Goal: Transaction & Acquisition: Purchase product/service

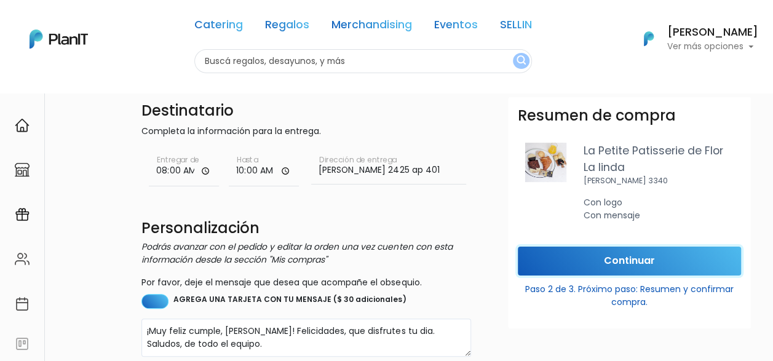
click at [673, 264] on input "Continuar" at bounding box center [629, 261] width 223 height 29
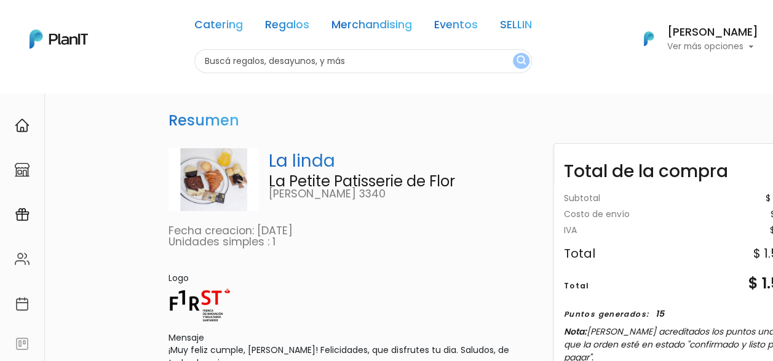
click at [722, 42] on p "Ver más opciones" at bounding box center [712, 46] width 91 height 9
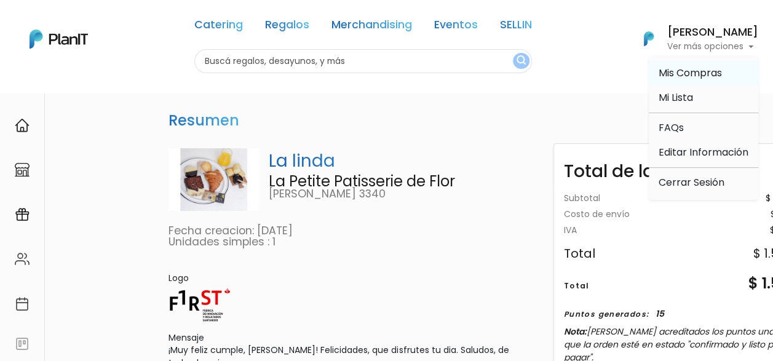
click at [720, 74] on span "Mis Compras" at bounding box center [690, 73] width 63 height 14
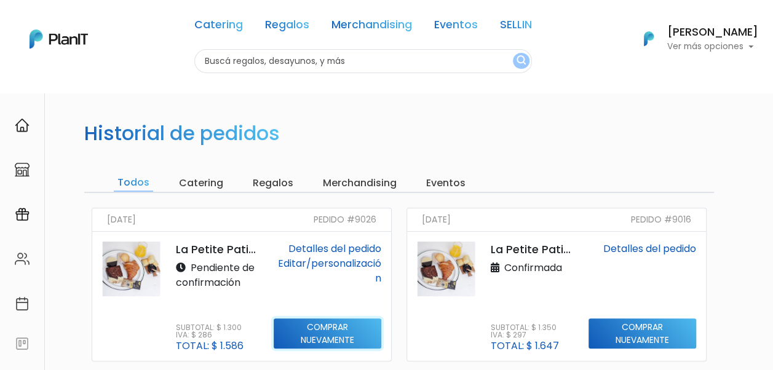
click at [317, 322] on input "Comprar nuevamente" at bounding box center [328, 334] width 108 height 31
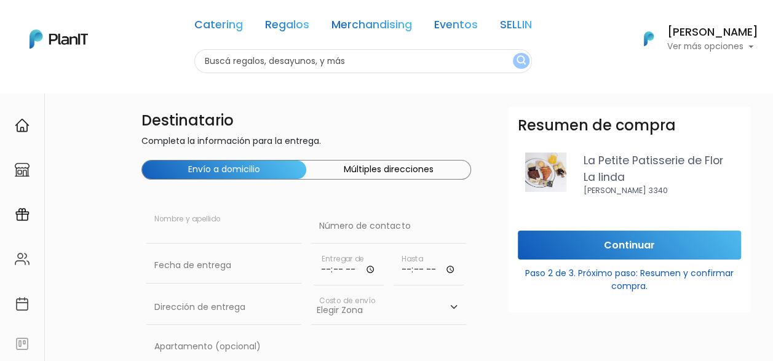
click at [207, 232] on input "text" at bounding box center [223, 226] width 155 height 34
type input "[PERSON_NAME]"
paste input "099 696 311"
type input "099 696 311"
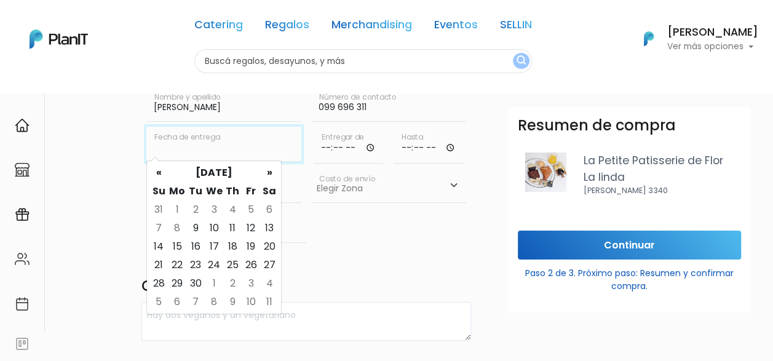
scroll to position [123, 0]
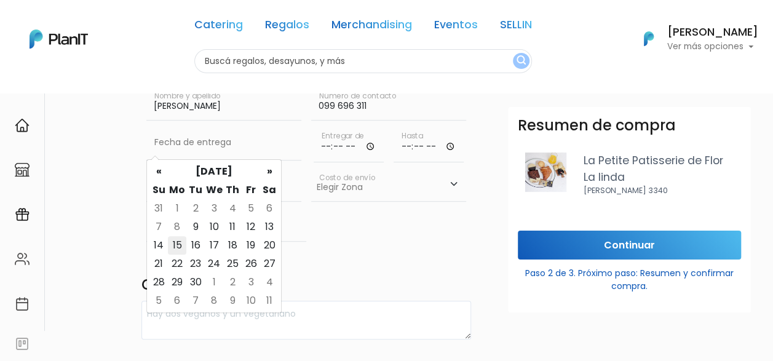
click at [180, 246] on td "15" at bounding box center [177, 245] width 18 height 18
type input "15/09/2025"
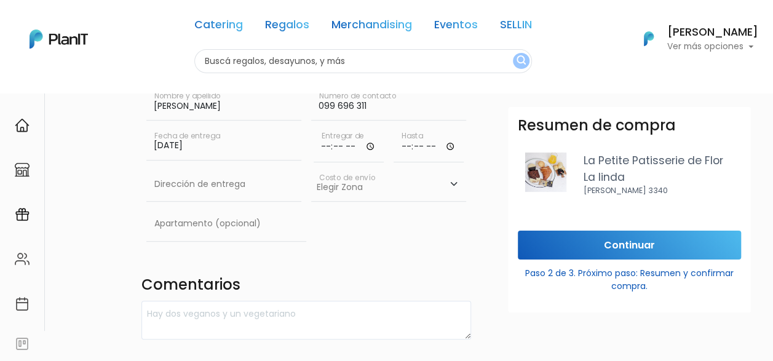
click at [341, 148] on input "time" at bounding box center [349, 143] width 70 height 37
click at [379, 145] on input "time" at bounding box center [349, 143] width 70 height 37
click at [371, 146] on input "time" at bounding box center [349, 143] width 70 height 37
type input "08:04"
click at [445, 258] on div "Destinatario Completa la información para la entrega. Envío a domicilio Múltipl…" at bounding box center [306, 307] width 344 height 646
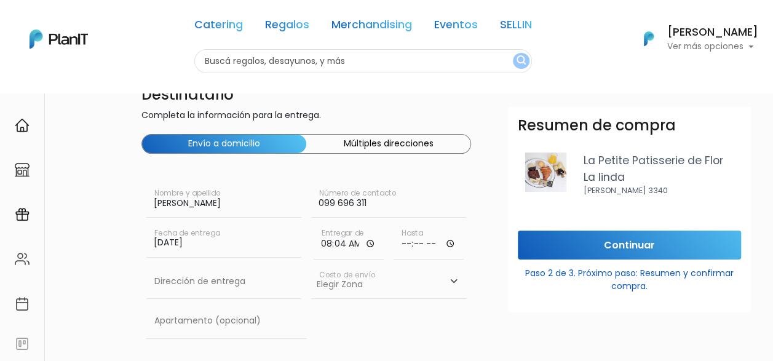
scroll to position [0, 0]
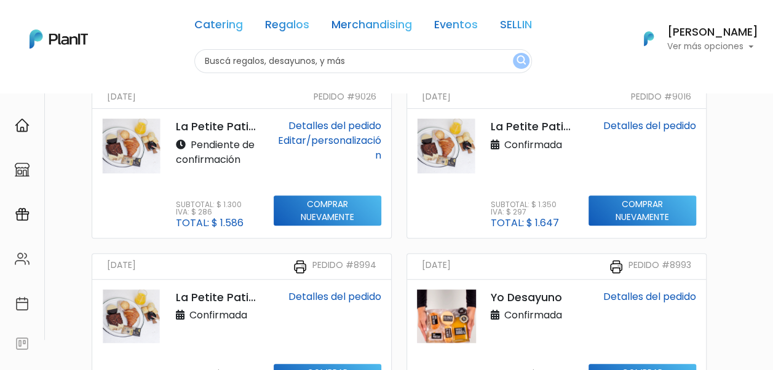
click at [218, 129] on p "La Petite Patisserie de Flor" at bounding box center [217, 127] width 83 height 16
click at [176, 124] on p "La Petite Patisserie de Flor" at bounding box center [217, 127] width 83 height 16
click at [192, 124] on p "La Petite Patisserie de Flor" at bounding box center [217, 127] width 83 height 16
drag, startPoint x: 192, startPoint y: 124, endPoint x: 355, endPoint y: 60, distance: 175.9
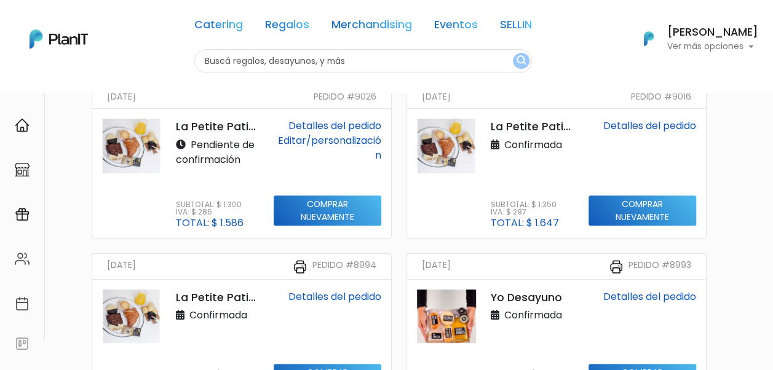
click at [355, 60] on input "text" at bounding box center [363, 61] width 338 height 24
type input "la petite"
click at [513, 53] on button "submit" at bounding box center [521, 61] width 17 height 16
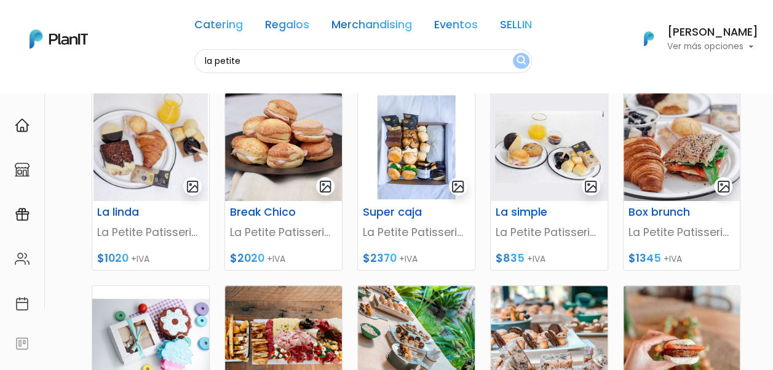
scroll to position [184, 0]
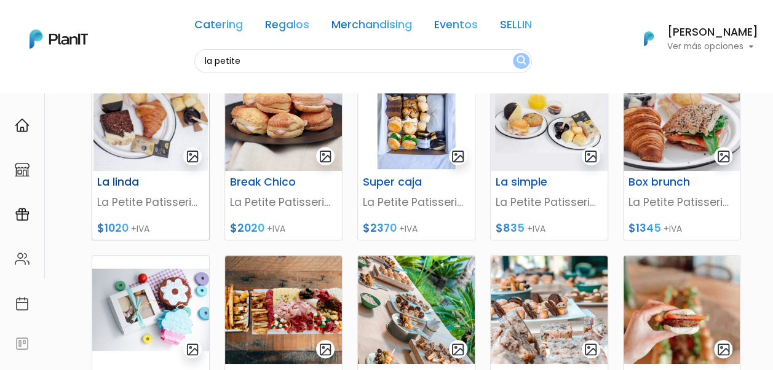
click at [121, 182] on h6 "La linda" at bounding box center [130, 182] width 81 height 13
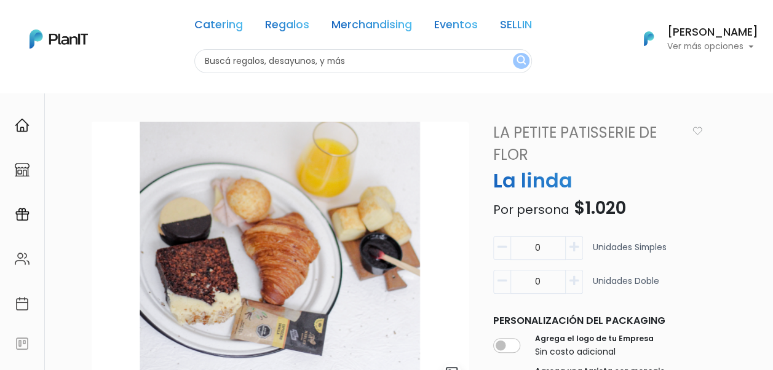
click at [735, 39] on div "[PERSON_NAME] Ver más opciones" at bounding box center [712, 39] width 91 height 25
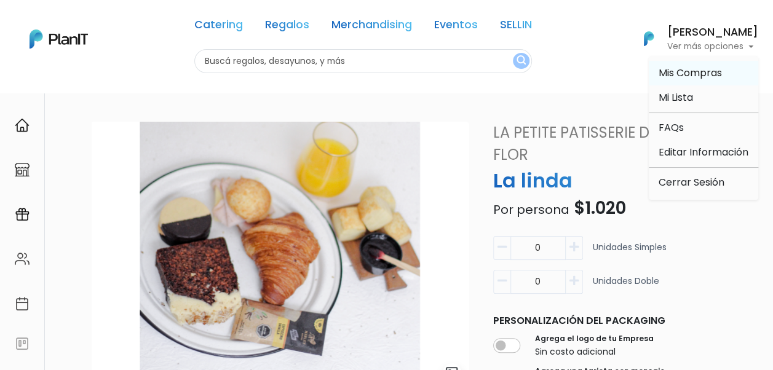
click at [703, 72] on span "Mis Compras" at bounding box center [690, 73] width 63 height 14
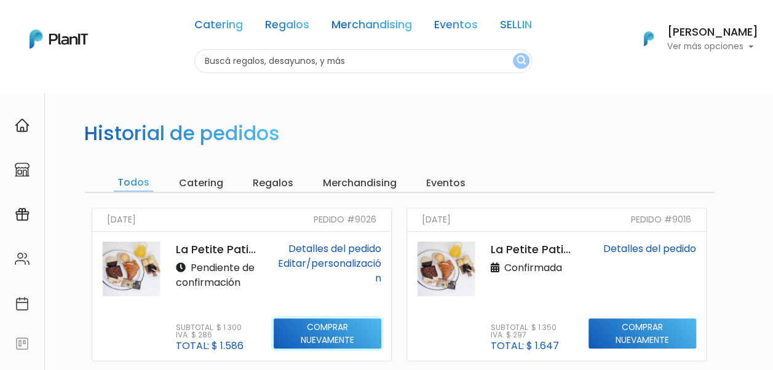
click at [333, 331] on input "Comprar nuevamente" at bounding box center [328, 334] width 108 height 31
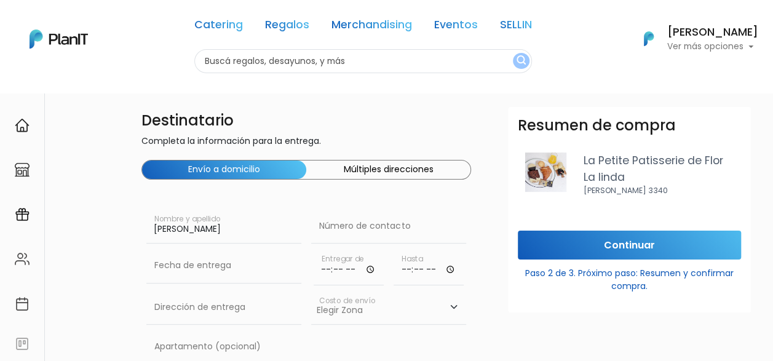
type input "Camila Rico"
paste input "099 696 311"
type input "099 696 311"
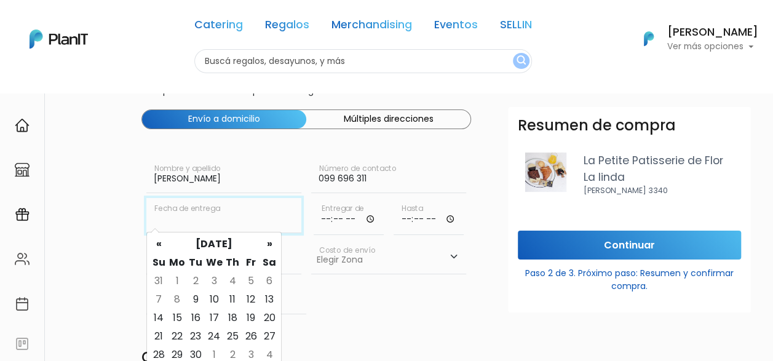
scroll to position [123, 0]
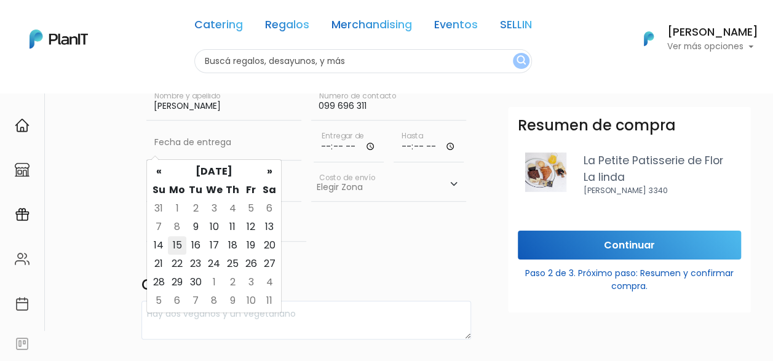
click at [177, 244] on td "15" at bounding box center [177, 245] width 18 height 18
type input "15/09/2025"
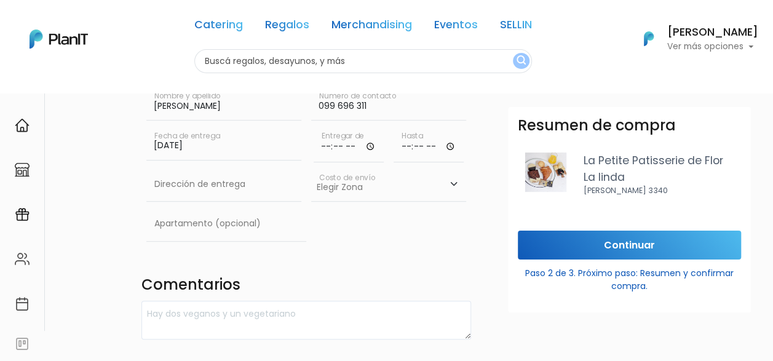
click at [368, 146] on input "time" at bounding box center [349, 143] width 70 height 37
click at [452, 145] on input "time" at bounding box center [429, 143] width 70 height 37
drag, startPoint x: 376, startPoint y: 141, endPoint x: 371, endPoint y: 146, distance: 7.0
click at [376, 141] on input "08:05" at bounding box center [349, 143] width 70 height 37
click at [368, 148] on input "08:05" at bounding box center [349, 143] width 70 height 37
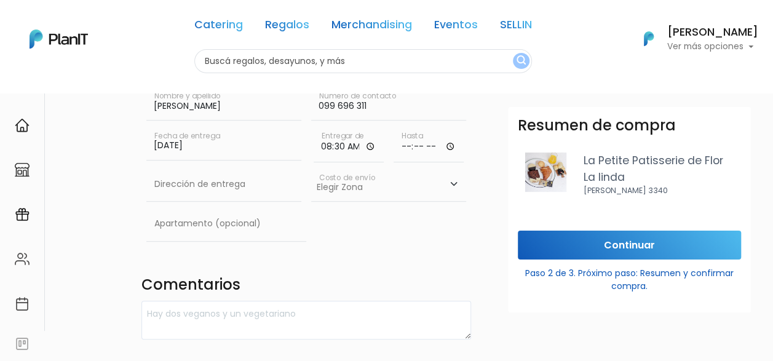
type input "08:30"
click at [448, 146] on input "time" at bounding box center [429, 143] width 70 height 37
type input "10:30"
click at [239, 197] on input "text" at bounding box center [223, 184] width 155 height 34
click at [200, 182] on input "text" at bounding box center [223, 184] width 155 height 34
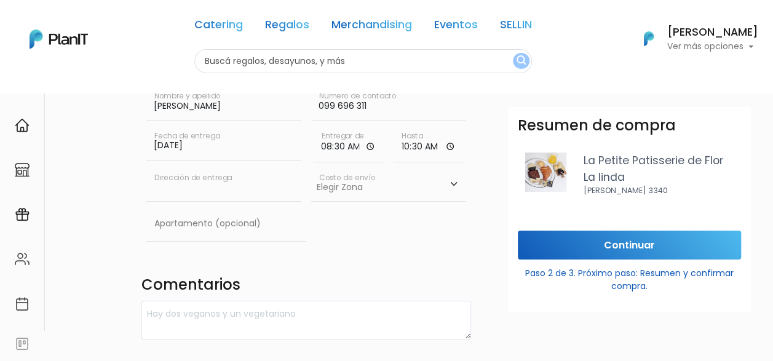
paste input "Carmelo 1424"
type input "Carmelo 1424"
click at [394, 192] on select "Elegir Zona Zona américa- $600 Montevideo- $250" at bounding box center [388, 184] width 155 height 34
select select "10"
click at [311, 167] on select "Elegir Zona Zona américa- $600 Montevideo- $250" at bounding box center [388, 184] width 155 height 34
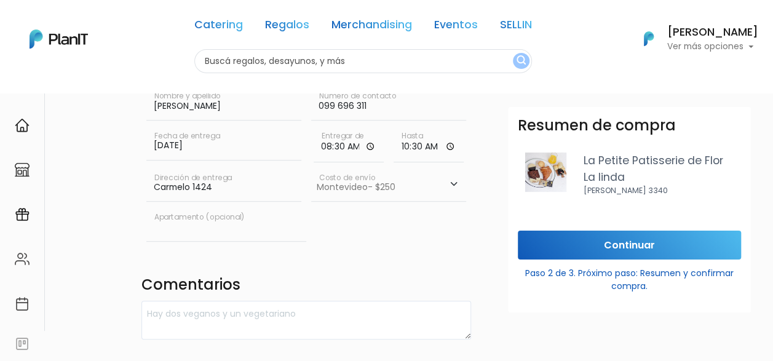
drag, startPoint x: 218, startPoint y: 232, endPoint x: 236, endPoint y: 237, distance: 19.1
click at [218, 232] on input "text" at bounding box center [226, 224] width 160 height 34
click at [448, 278] on h4 "Comentarios" at bounding box center [306, 286] width 330 height 20
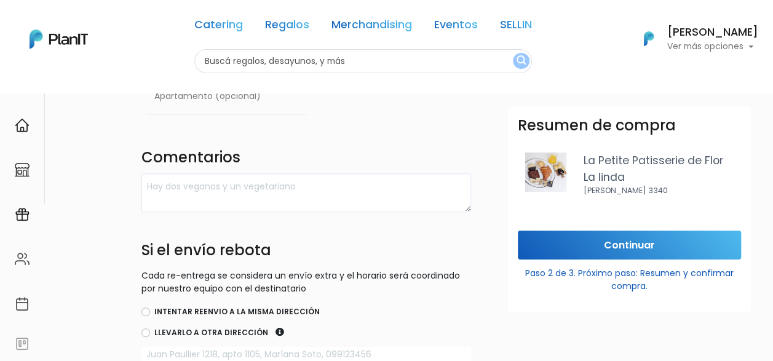
scroll to position [307, 0]
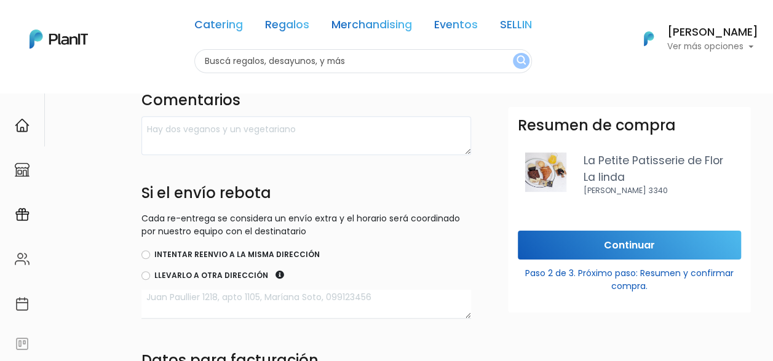
click at [160, 252] on label "Intentar reenvio a la misma dirección" at bounding box center [236, 254] width 165 height 11
click at [150, 252] on input "Intentar reenvio a la misma dirección" at bounding box center [145, 254] width 9 height 9
radio input "true"
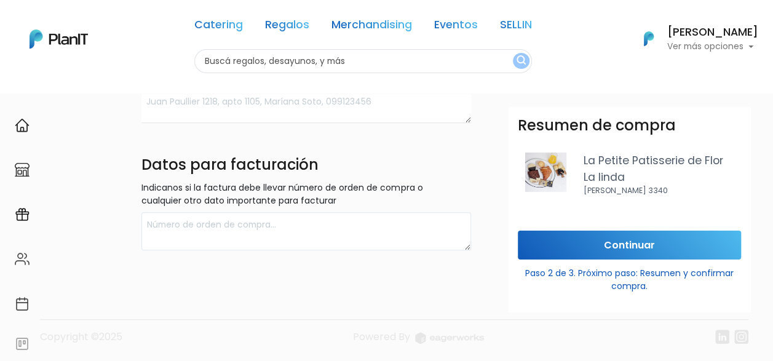
scroll to position [503, 0]
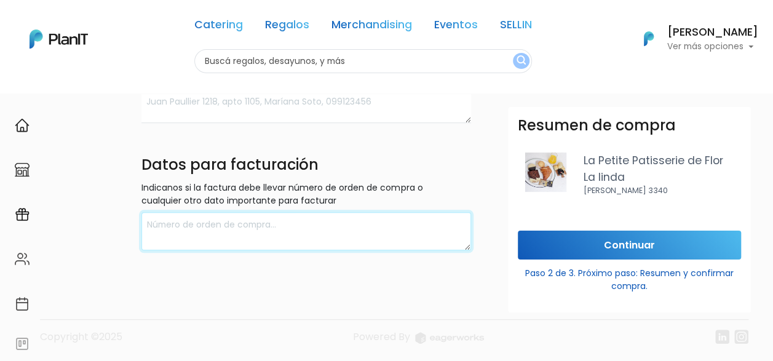
click at [260, 237] on textarea at bounding box center [306, 231] width 330 height 39
type textarea "[PERSON_NAME]"
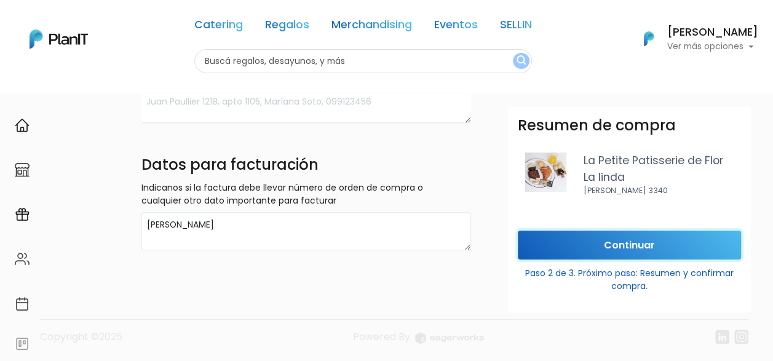
click at [620, 248] on input "Continuar" at bounding box center [629, 245] width 223 height 29
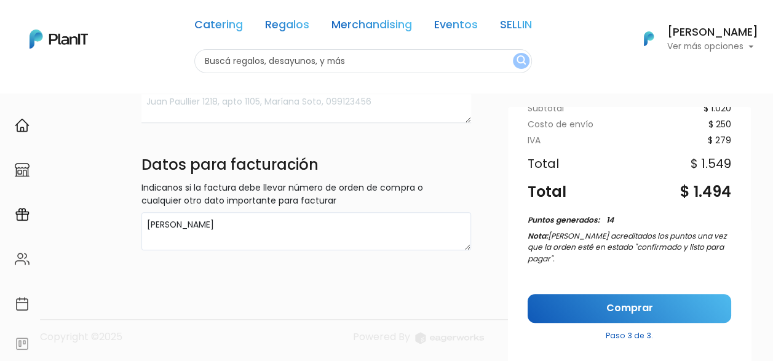
scroll to position [192, 0]
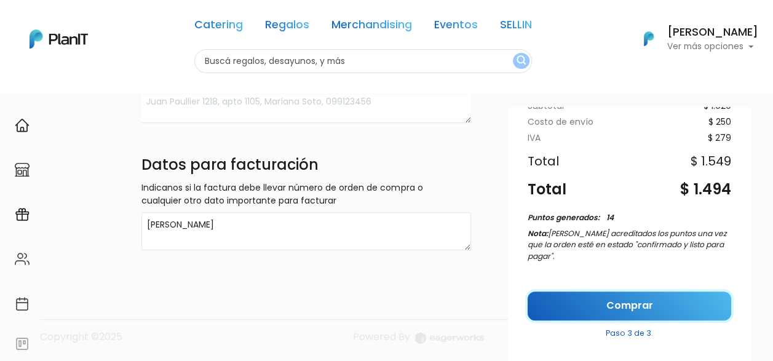
click at [624, 300] on link "Comprar" at bounding box center [630, 305] width 204 height 29
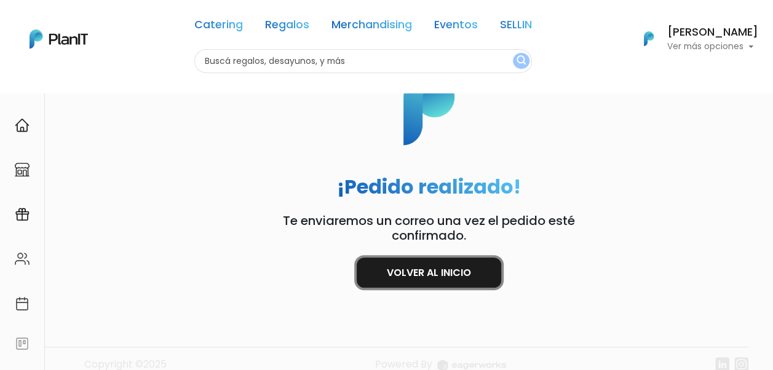
click at [435, 274] on link "Volver al inicio" at bounding box center [429, 273] width 145 height 30
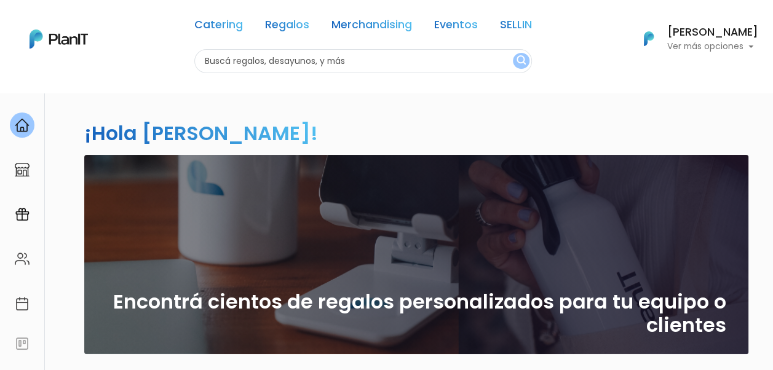
click at [697, 38] on h6 "[PERSON_NAME]" at bounding box center [712, 32] width 91 height 11
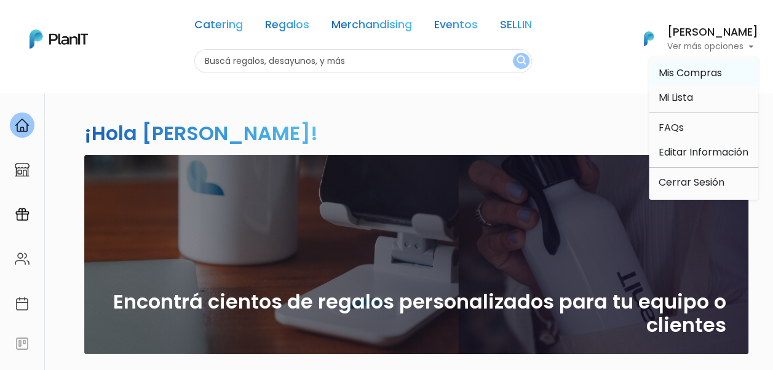
click at [680, 75] on span "Mis Compras" at bounding box center [690, 73] width 63 height 14
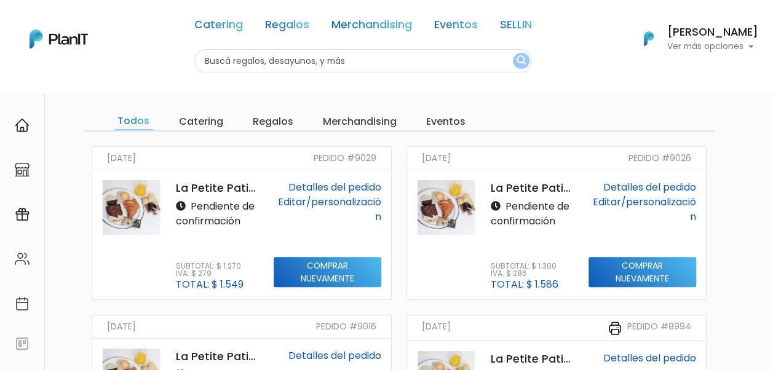
click at [325, 196] on link "Editar/personalización" at bounding box center [329, 209] width 103 height 29
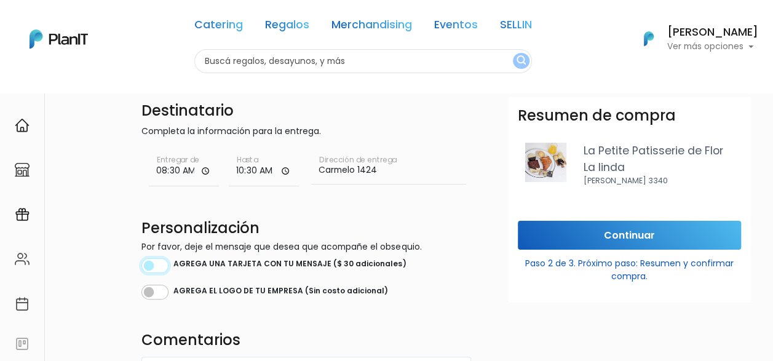
click at [161, 262] on input "checkbox" at bounding box center [154, 265] width 27 height 15
checkbox input "true"
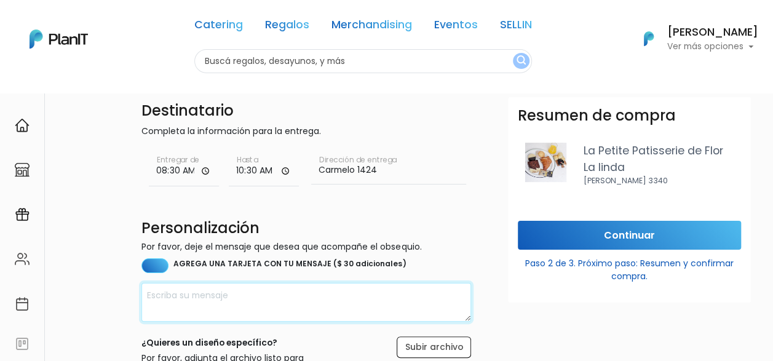
click at [212, 296] on textarea at bounding box center [306, 302] width 330 height 39
click at [143, 297] on textarea "Feliz cumple, [PERSON_NAME]!" at bounding box center [306, 302] width 330 height 39
click at [288, 293] on textarea "¡Feliz cumple, [PERSON_NAME]!" at bounding box center [306, 302] width 330 height 39
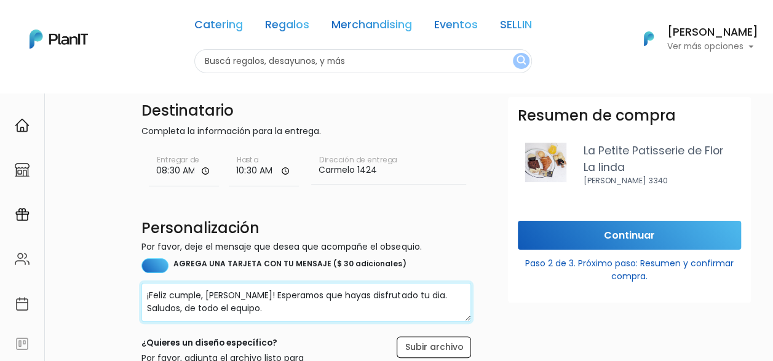
scroll to position [184, 0]
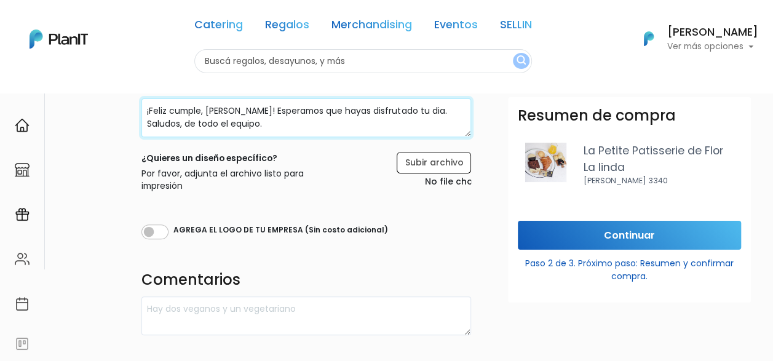
type textarea "¡Feliz cumple, [PERSON_NAME]! Esperamos que hayas disfrutado tu dia. Saludos, d…"
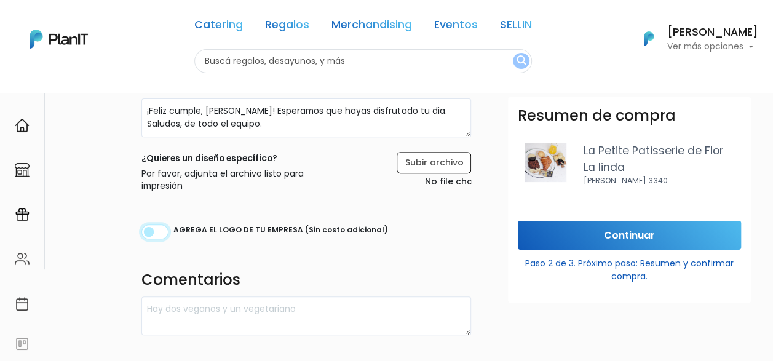
click at [157, 237] on input "checkbox" at bounding box center [154, 231] width 27 height 15
checkbox input "true"
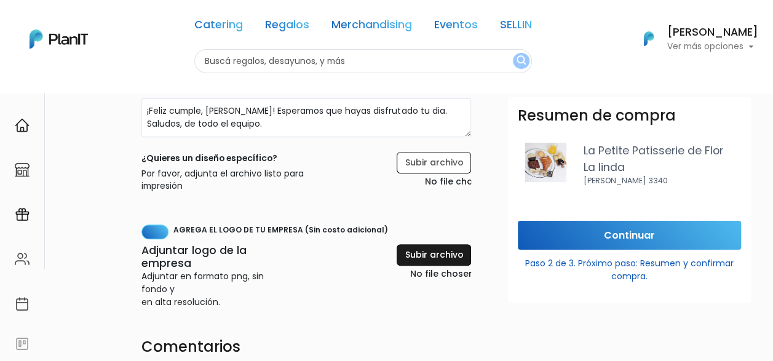
click at [443, 260] on input "file" at bounding box center [408, 263] width 125 height 38
type input "C:\fakepath\Logo principal F1RST.png"
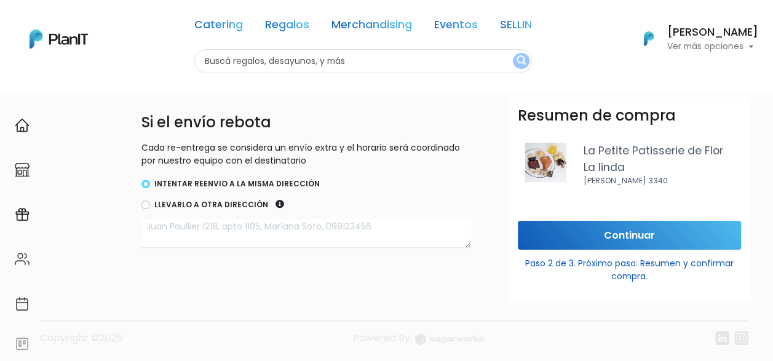
scroll to position [504, 0]
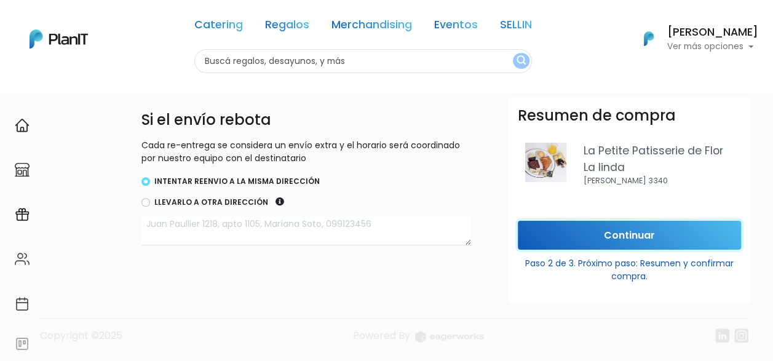
click at [614, 235] on input "Continuar" at bounding box center [629, 235] width 223 height 29
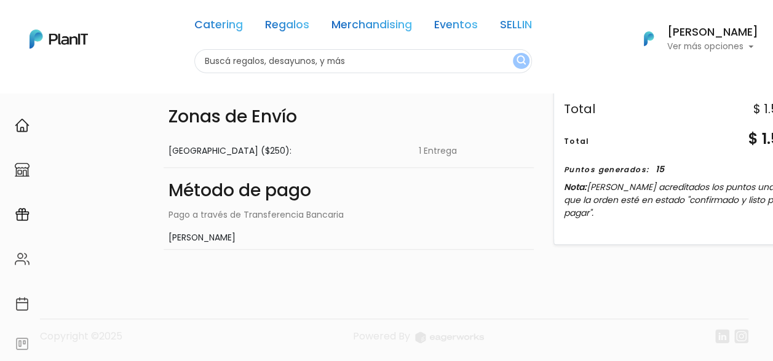
scroll to position [0, 0]
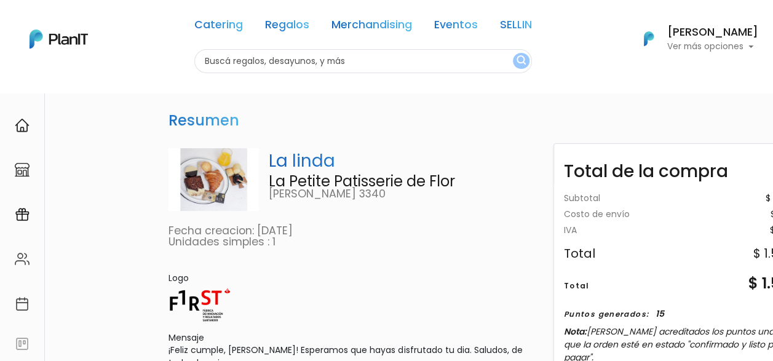
click at [718, 47] on p "Ver más opciones" at bounding box center [712, 46] width 91 height 9
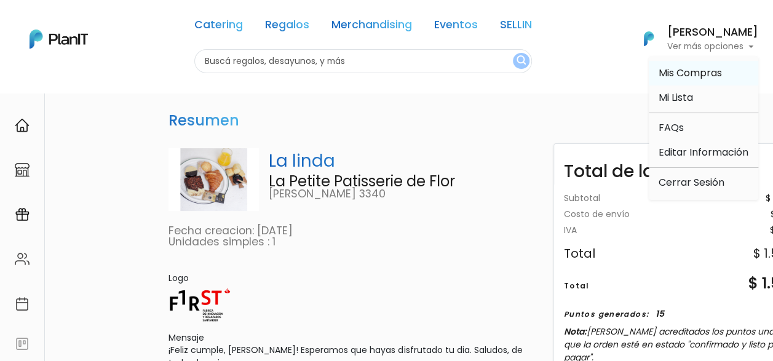
click at [687, 67] on span "Mis Compras" at bounding box center [690, 73] width 63 height 14
